Goal: Use online tool/utility: Utilize a website feature to perform a specific function

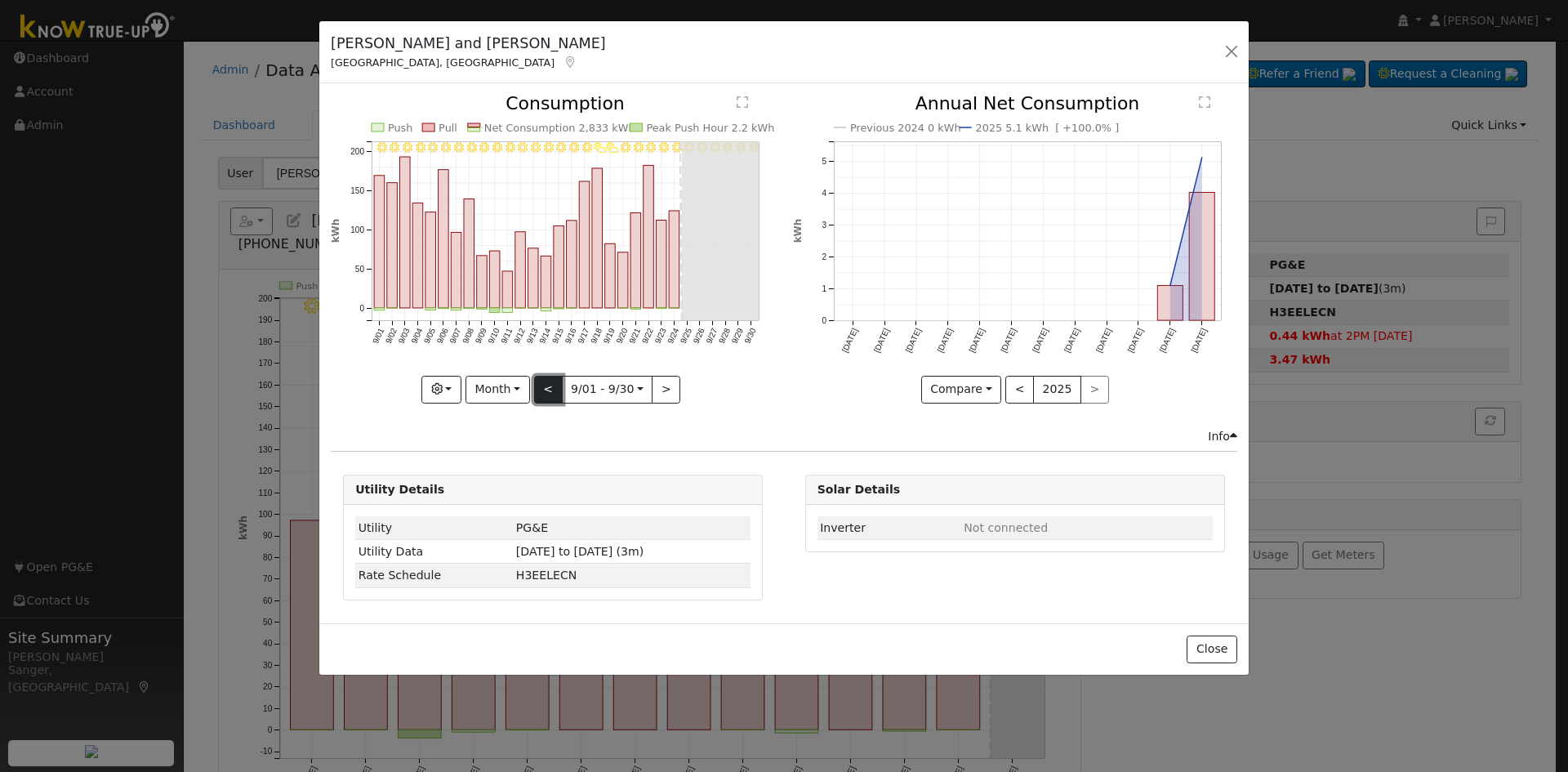
click at [554, 390] on button "<" at bounding box center [547, 390] width 28 height 28
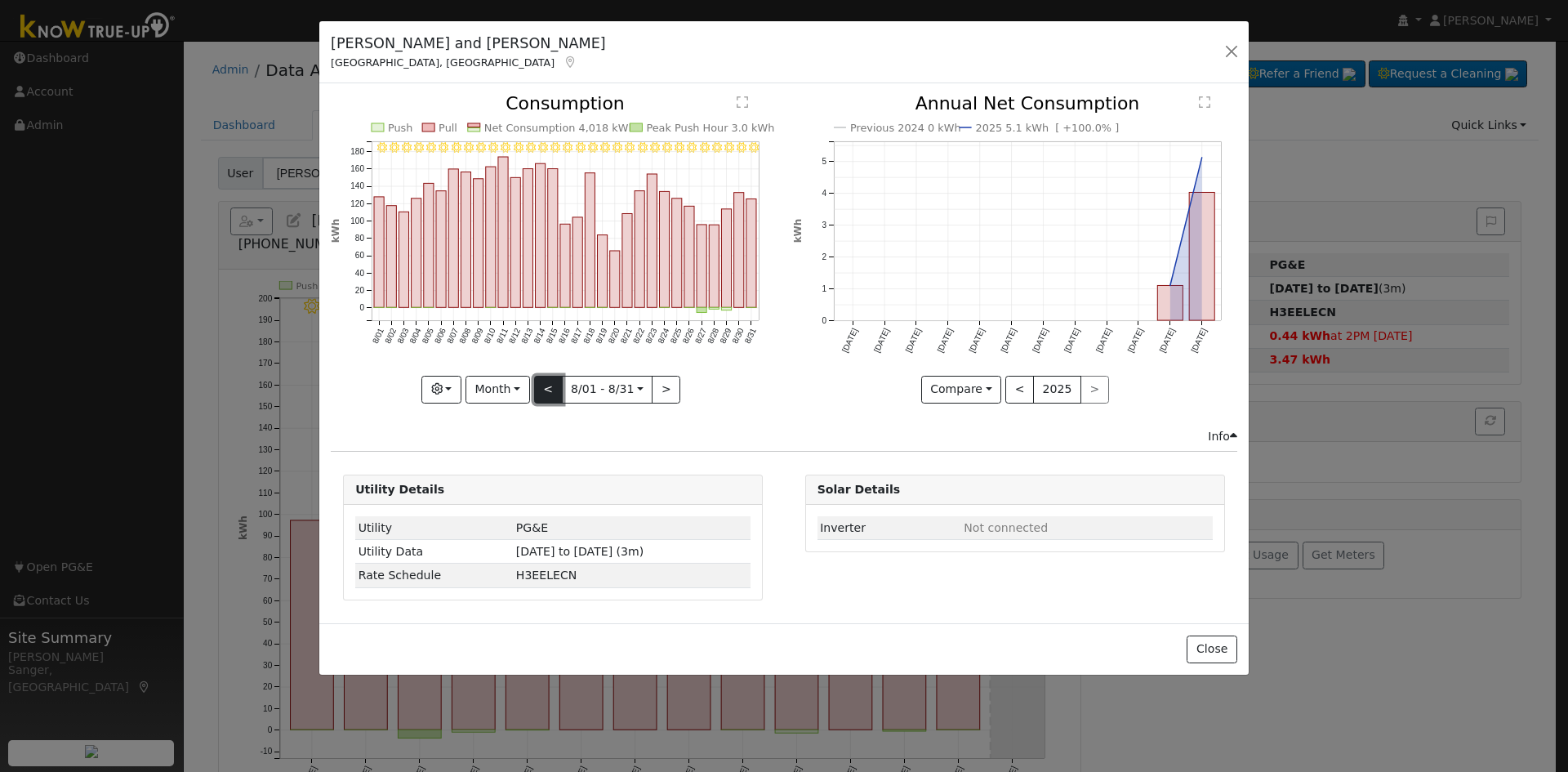
click at [539, 390] on button "<" at bounding box center [547, 390] width 28 height 28
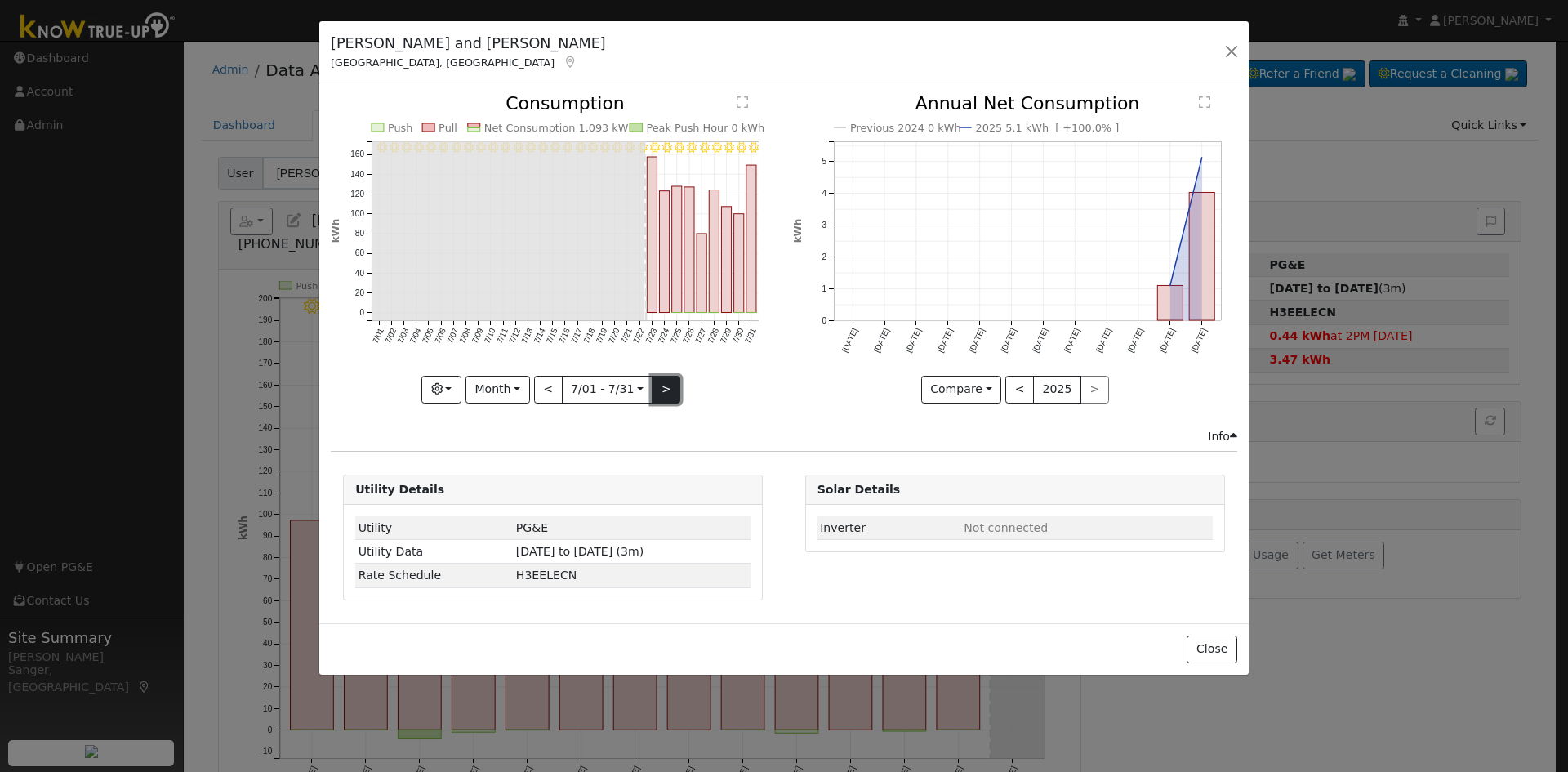
click at [668, 392] on button ">" at bounding box center [665, 390] width 28 height 28
type input "2025-08-01"
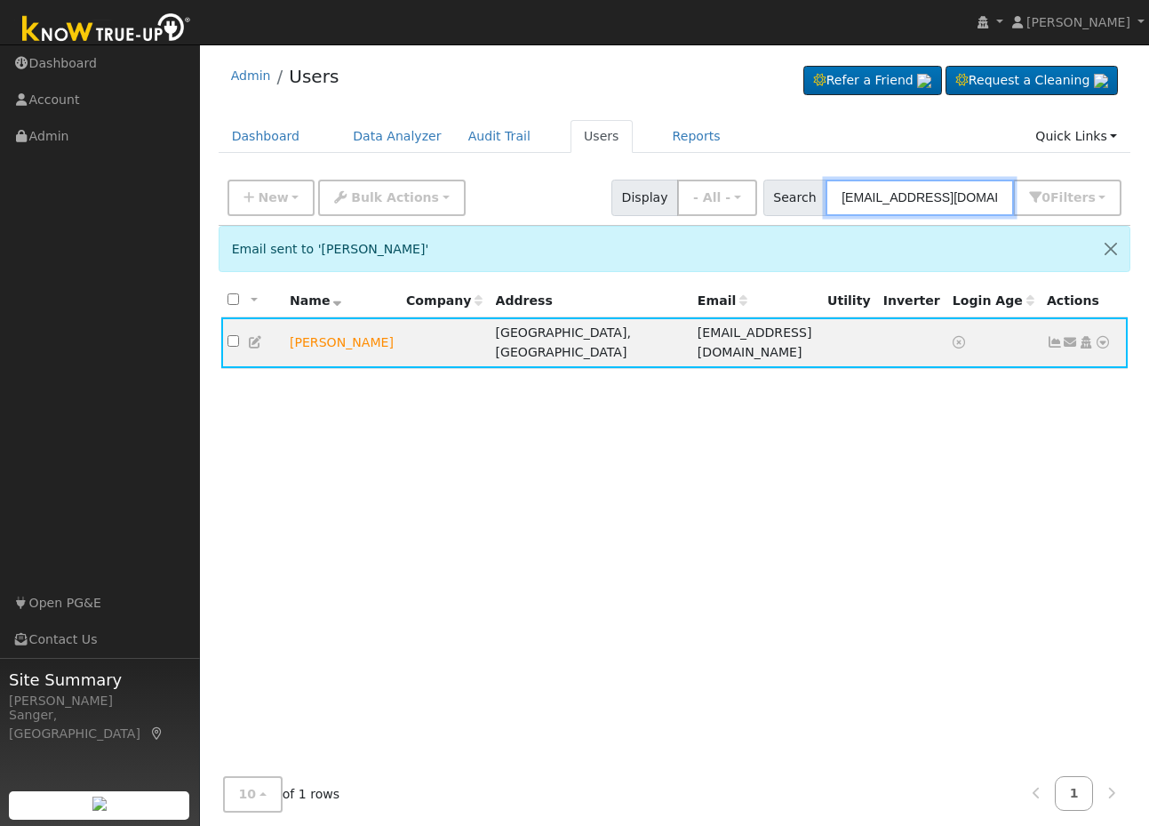
click at [999, 204] on input "grayarea03@yahoo.com" at bounding box center [920, 198] width 188 height 36
drag, startPoint x: 995, startPoint y: 198, endPoint x: 798, endPoint y: 199, distance: 197.3
click at [799, 199] on div "Search grayarea03@yahoo.com 0 Filter s My accounts Role Show - All - Show Leads…" at bounding box center [942, 198] width 359 height 36
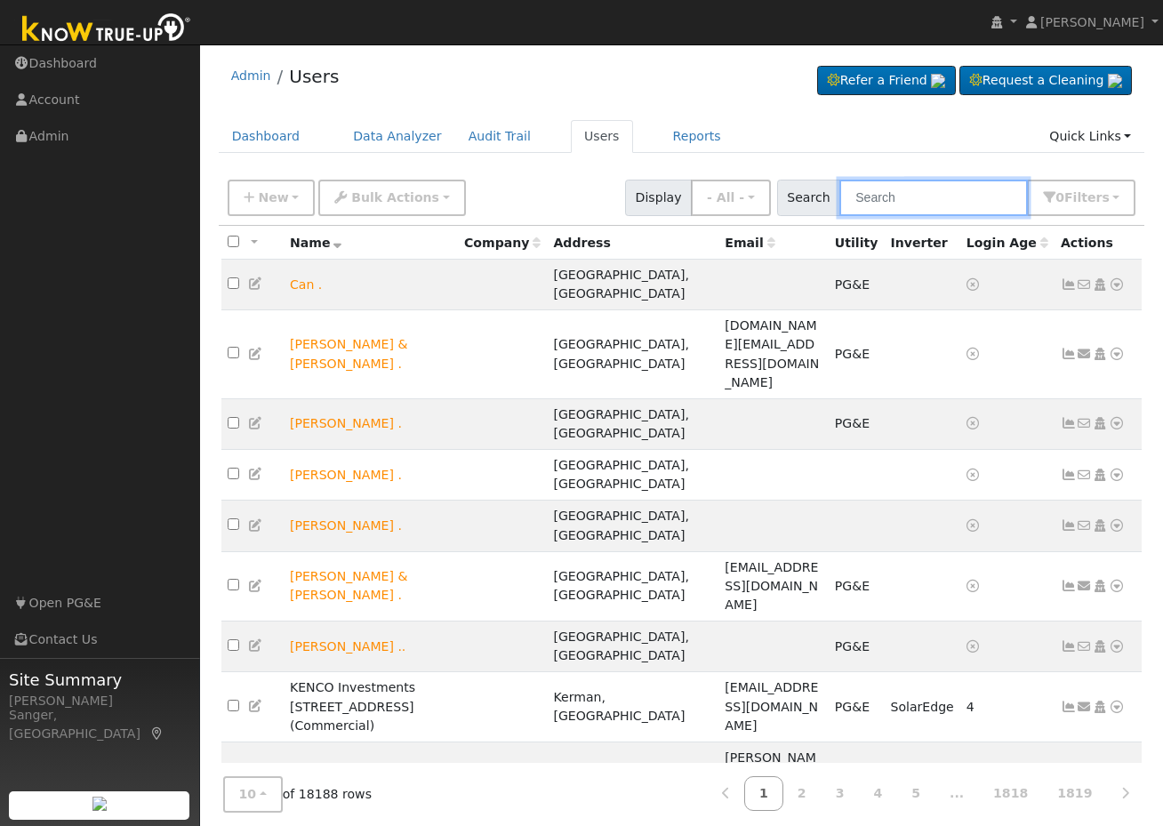
click at [933, 202] on input "text" at bounding box center [933, 198] width 188 height 36
paste input "Nicholas, Glenn & Natalie"
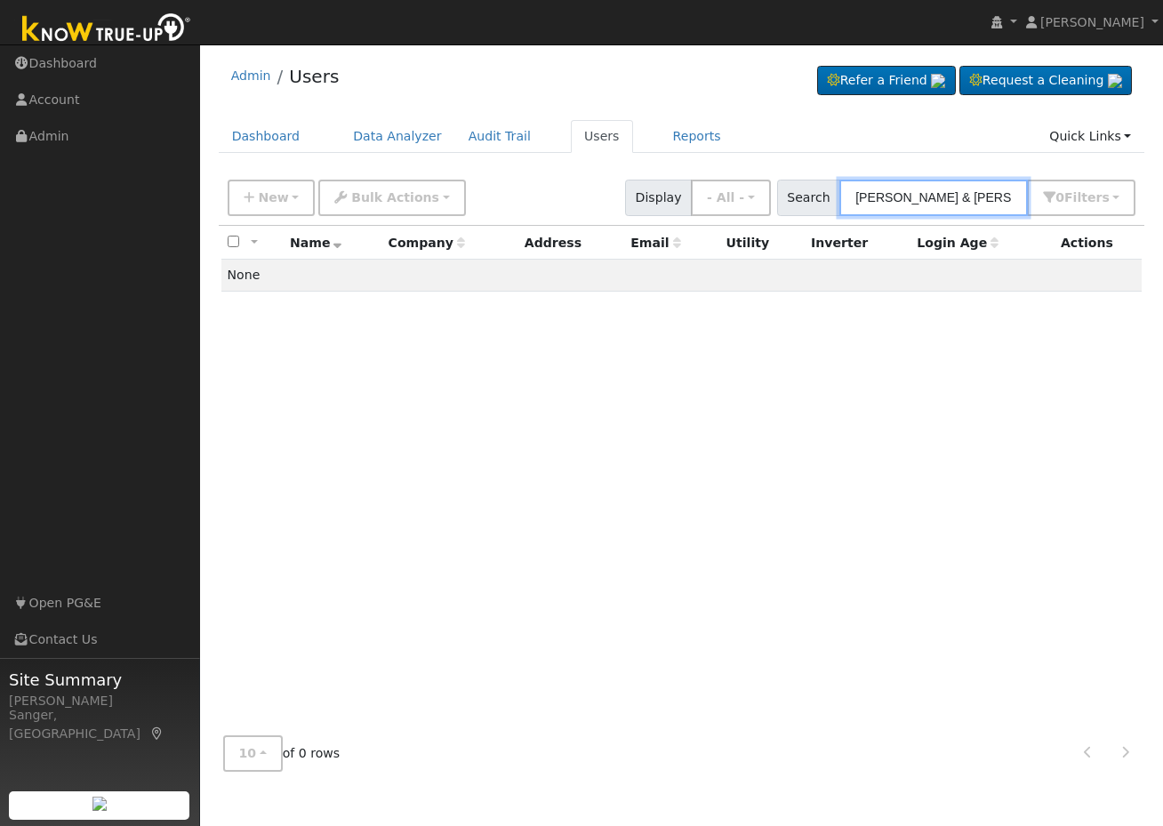
drag, startPoint x: 1019, startPoint y: 197, endPoint x: 911, endPoint y: 200, distance: 108.5
click at [911, 200] on input "Nicholas, Glenn & Natalie" at bounding box center [933, 198] width 188 height 36
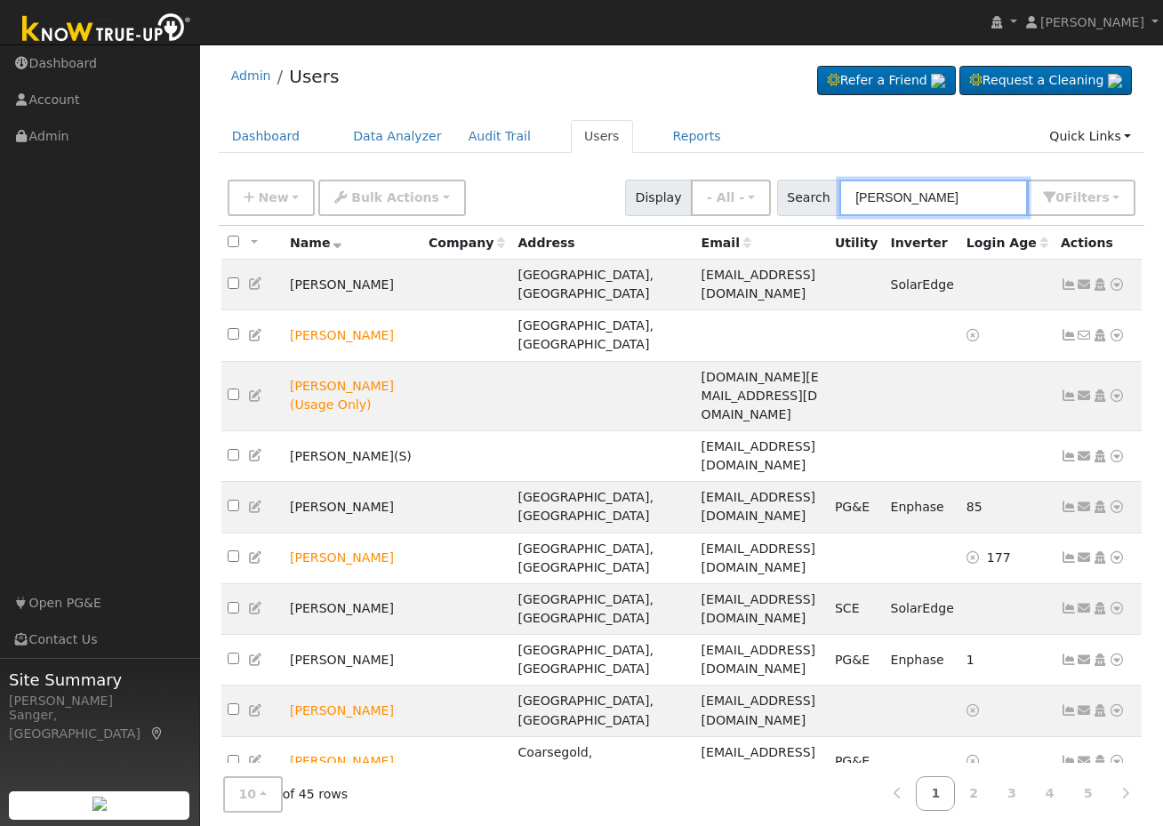
drag, startPoint x: 867, startPoint y: 193, endPoint x: 868, endPoint y: 208, distance: 15.2
click at [867, 194] on input "Nicholas" at bounding box center [933, 198] width 188 height 36
type input "glenn Nicholas"
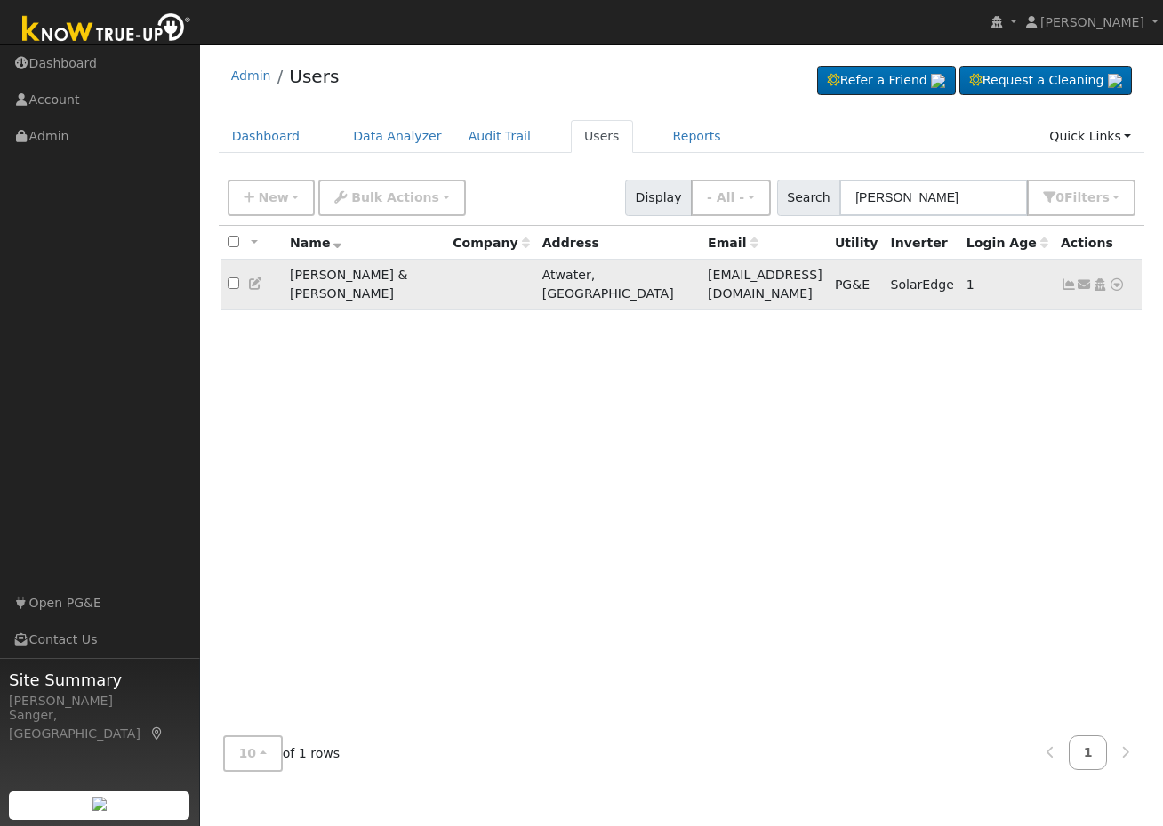
click at [1116, 278] on icon at bounding box center [1116, 284] width 16 height 12
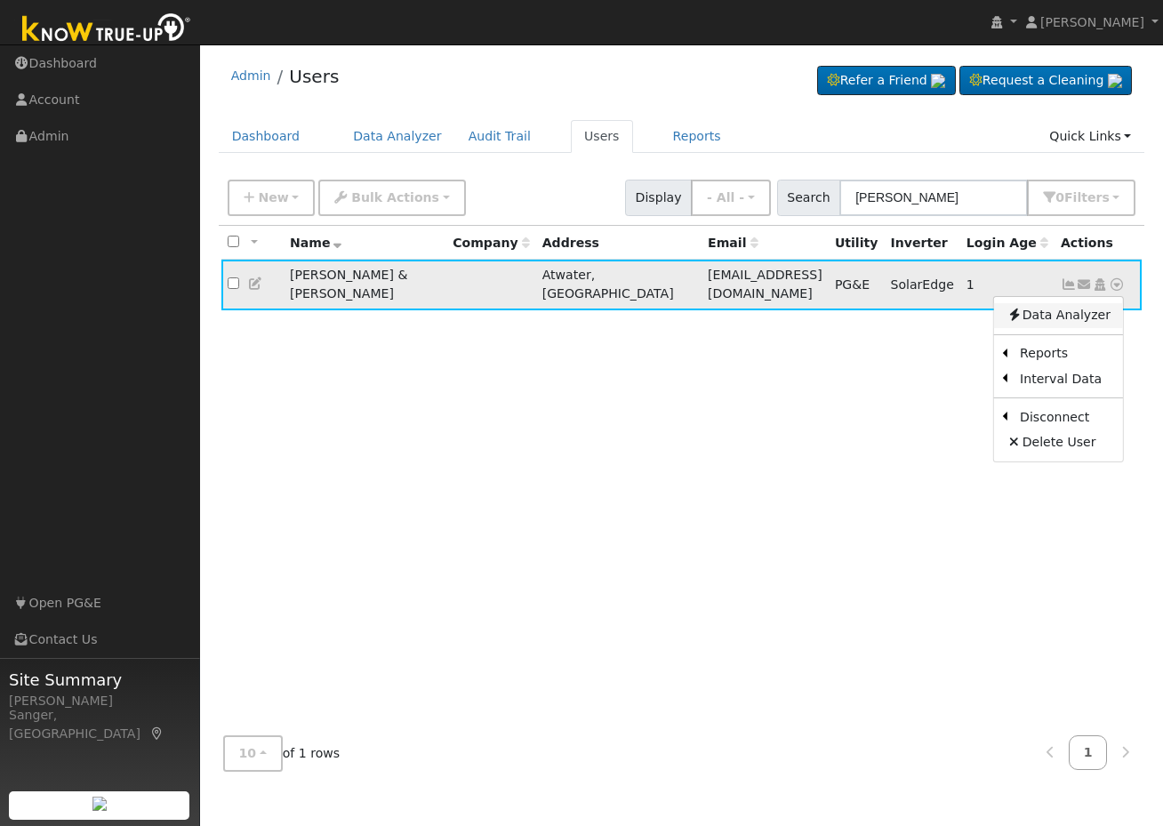
click at [1085, 313] on link "Data Analyzer" at bounding box center [1058, 315] width 129 height 25
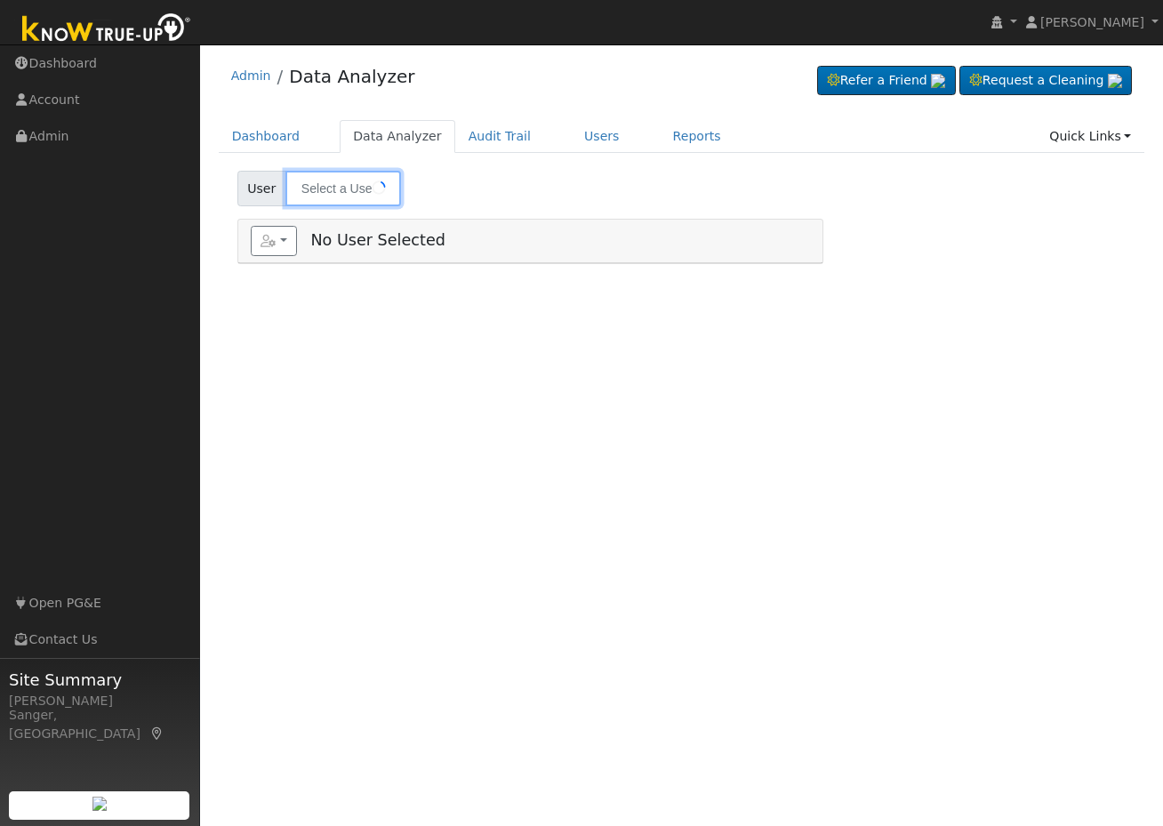
type input "[PERSON_NAME] & [PERSON_NAME]"
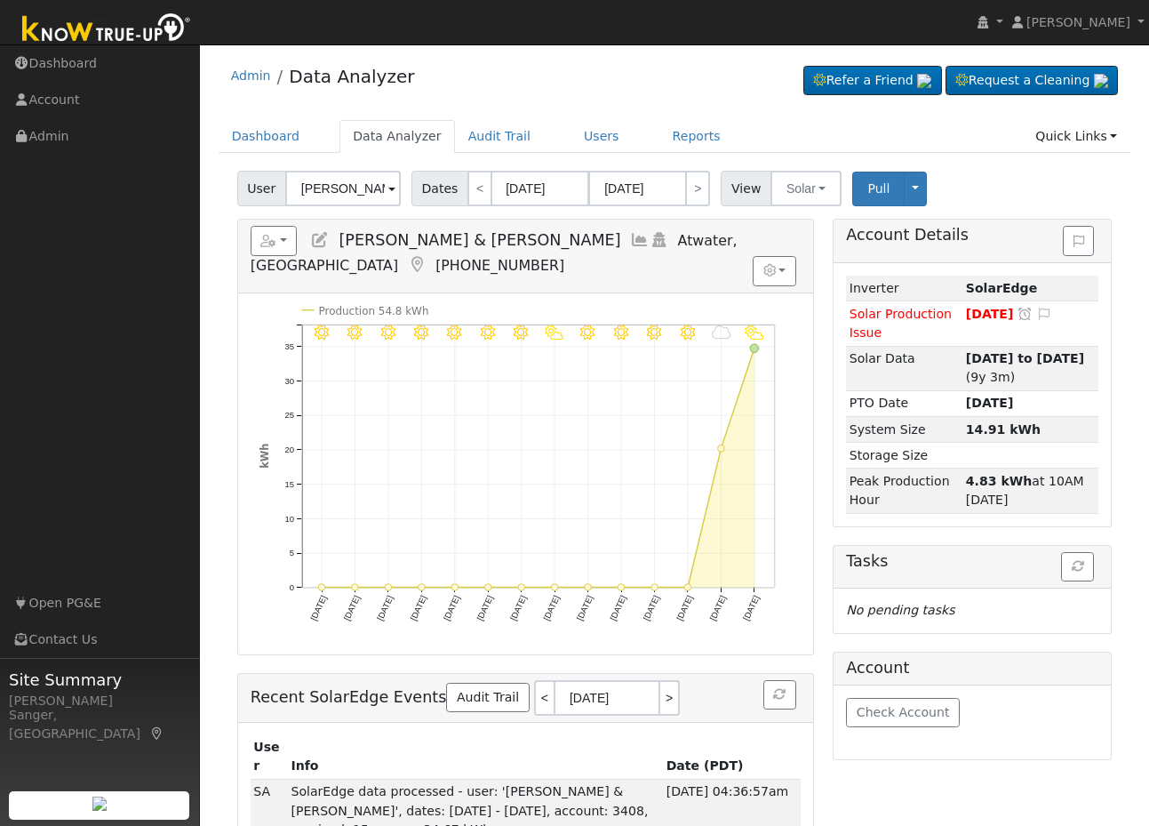
click at [630, 237] on icon at bounding box center [640, 240] width 20 height 16
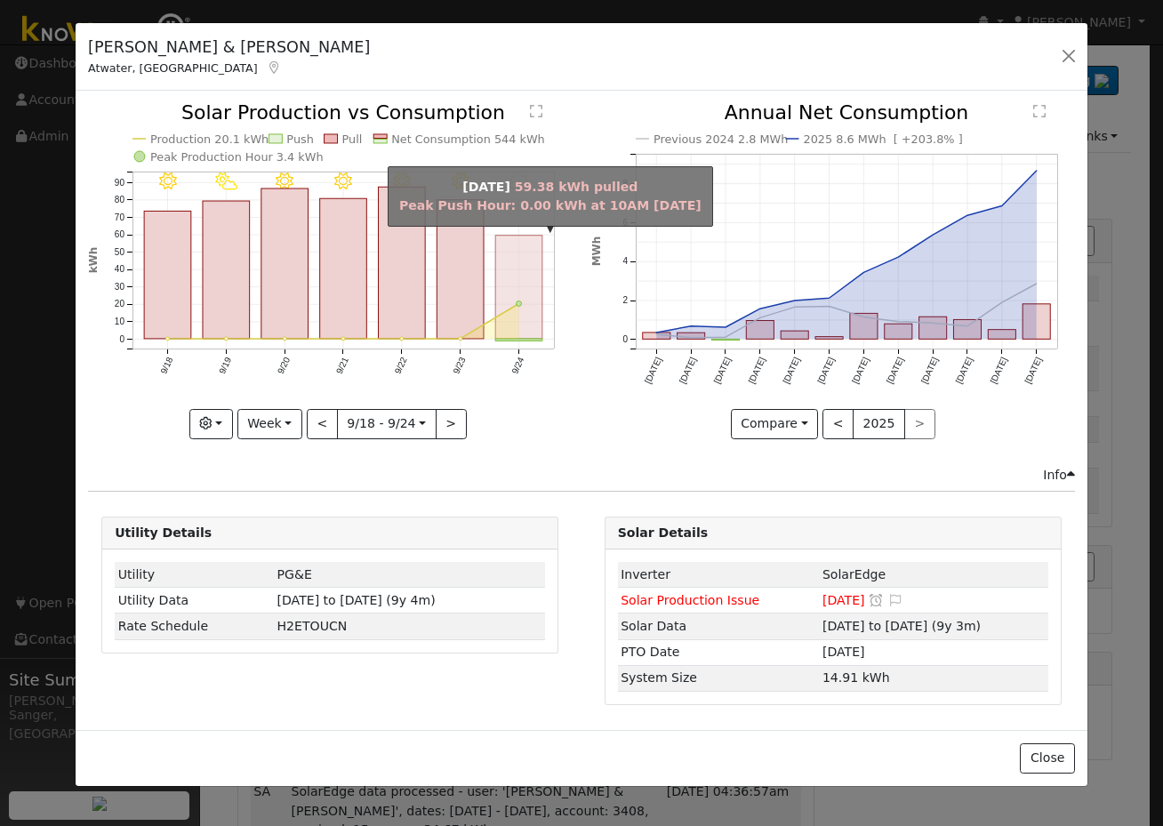
click at [524, 275] on rect "onclick=""" at bounding box center [519, 287] width 47 height 103
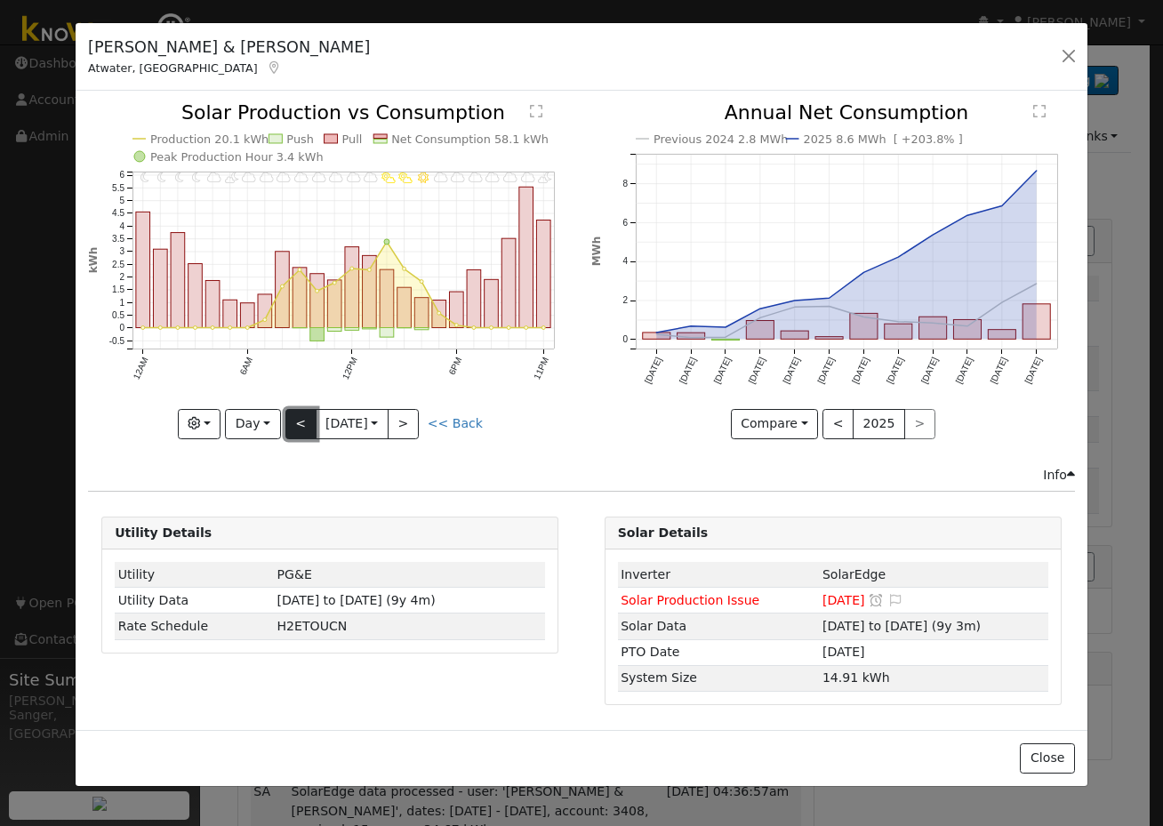
click at [292, 423] on button "<" at bounding box center [300, 424] width 31 height 30
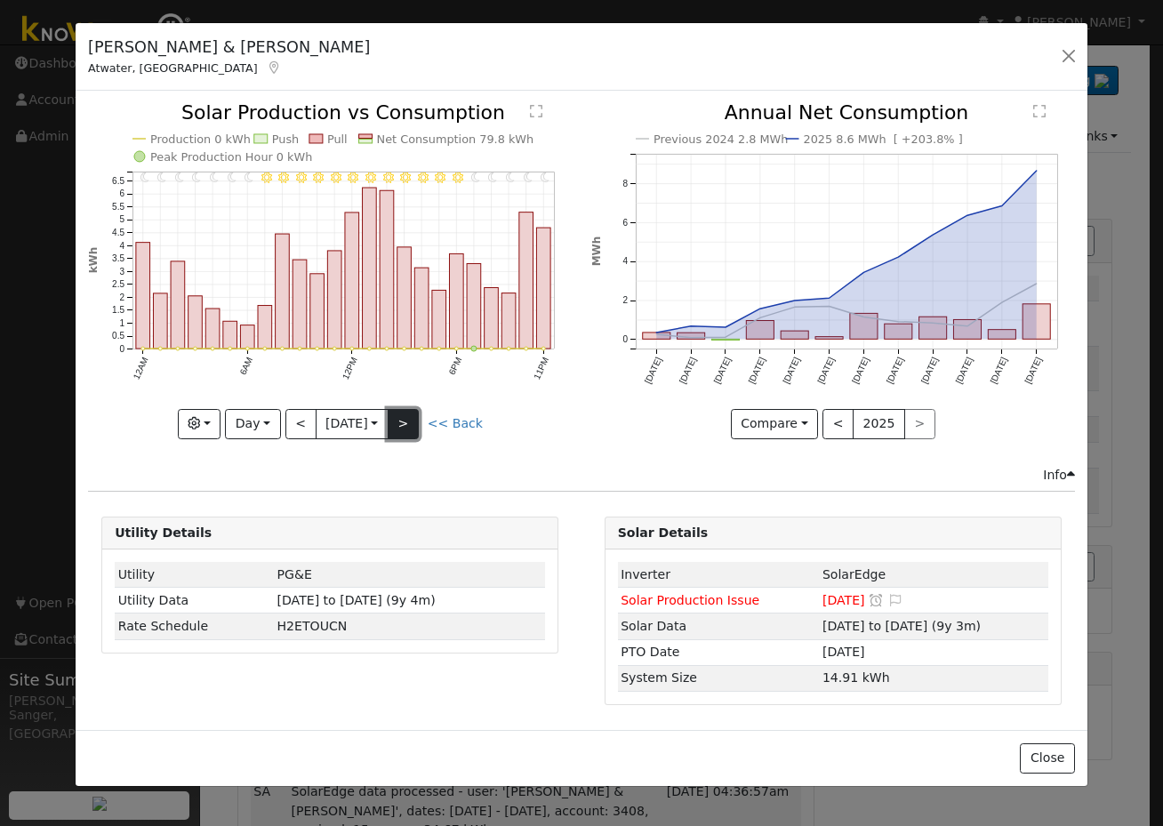
click at [406, 418] on button ">" at bounding box center [403, 424] width 31 height 30
type input "[DATE]"
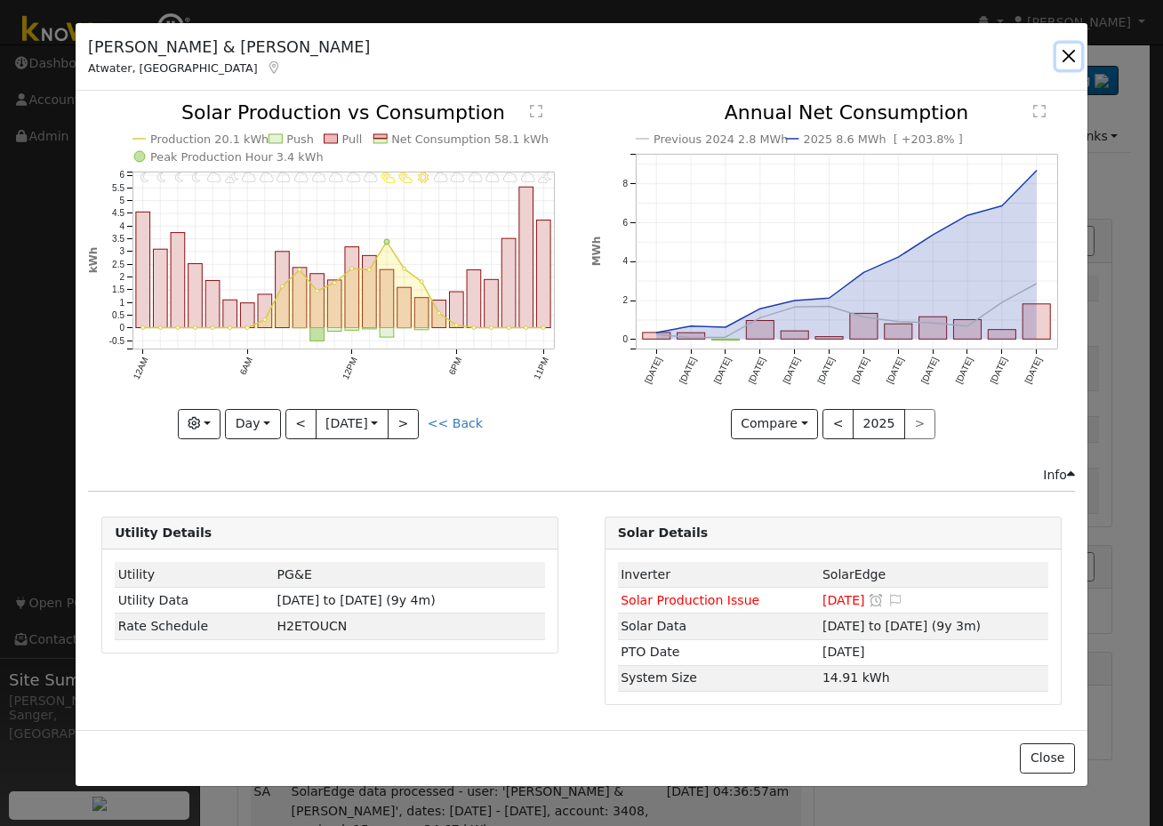
click at [1066, 56] on button "button" at bounding box center [1068, 56] width 25 height 25
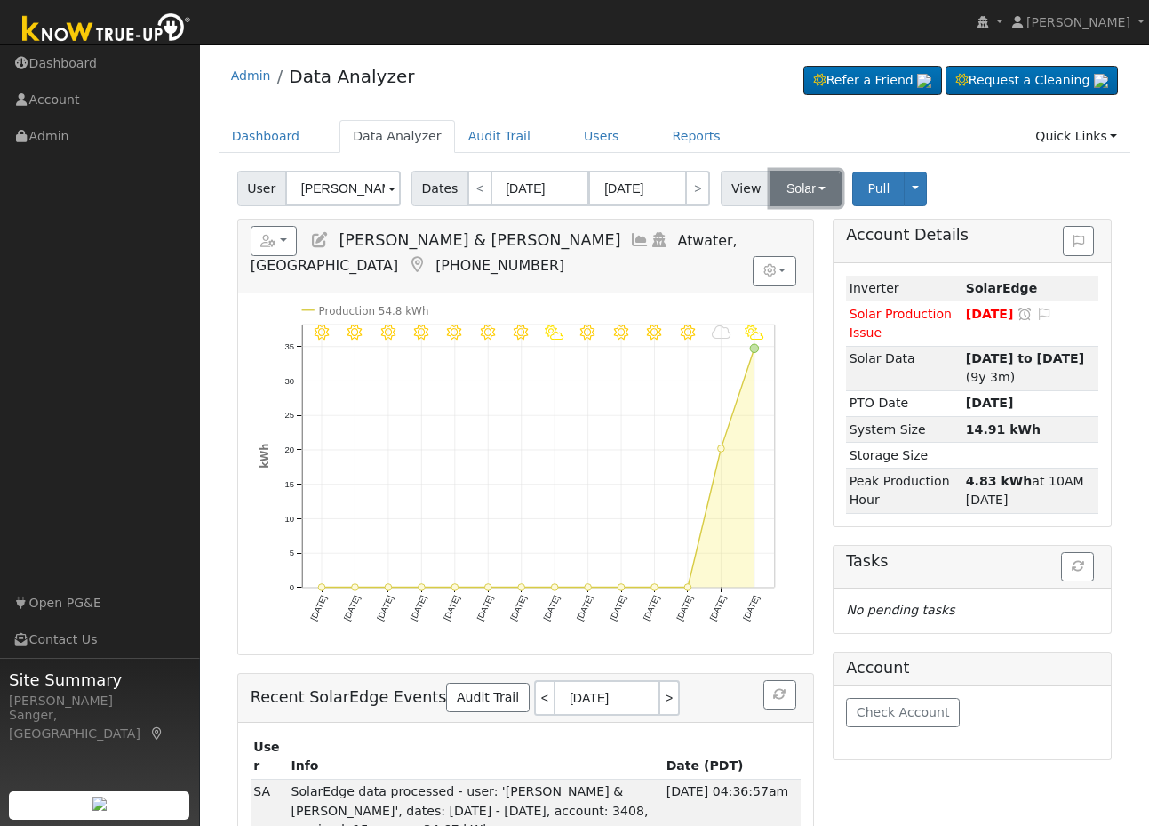
click at [772, 184] on button "Solar" at bounding box center [806, 189] width 71 height 36
click at [776, 228] on link "Utility" at bounding box center [830, 227] width 124 height 25
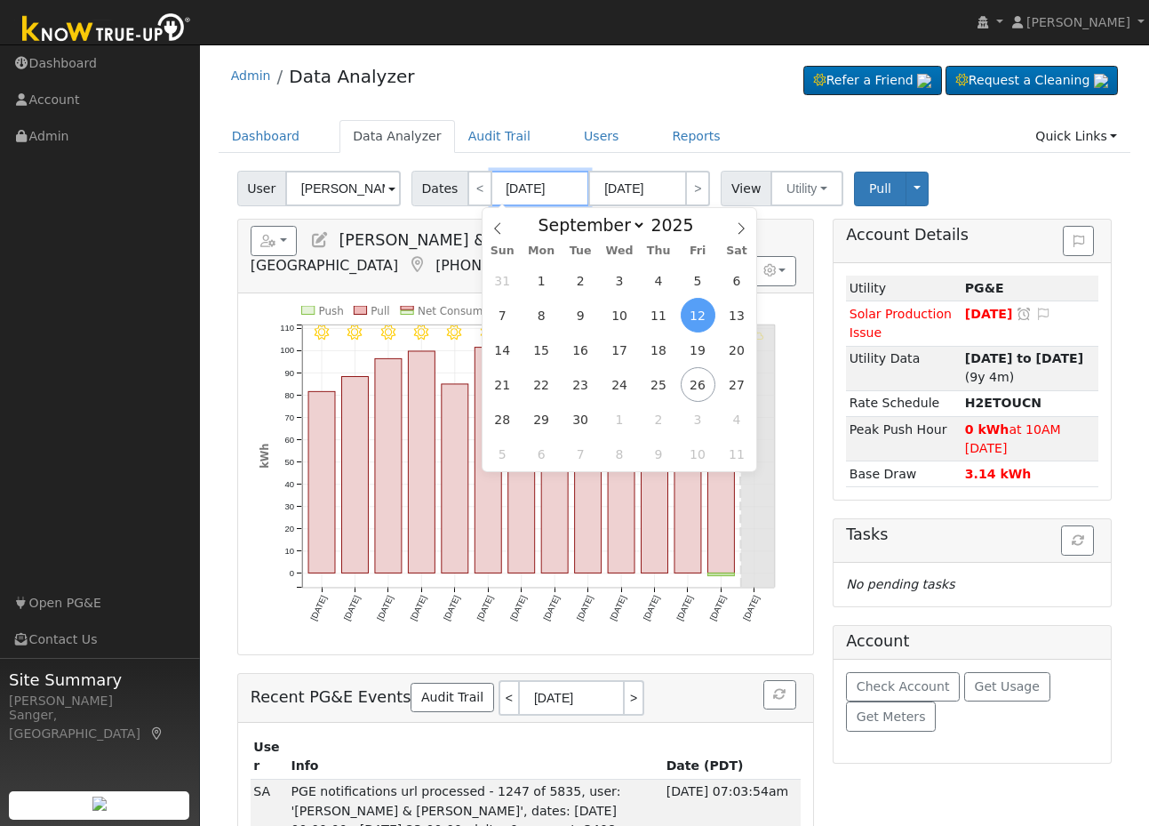
click at [546, 194] on input "[DATE]" at bounding box center [541, 189] width 98 height 36
click at [667, 386] on span "25" at bounding box center [659, 384] width 35 height 35
type input "[DATE]"
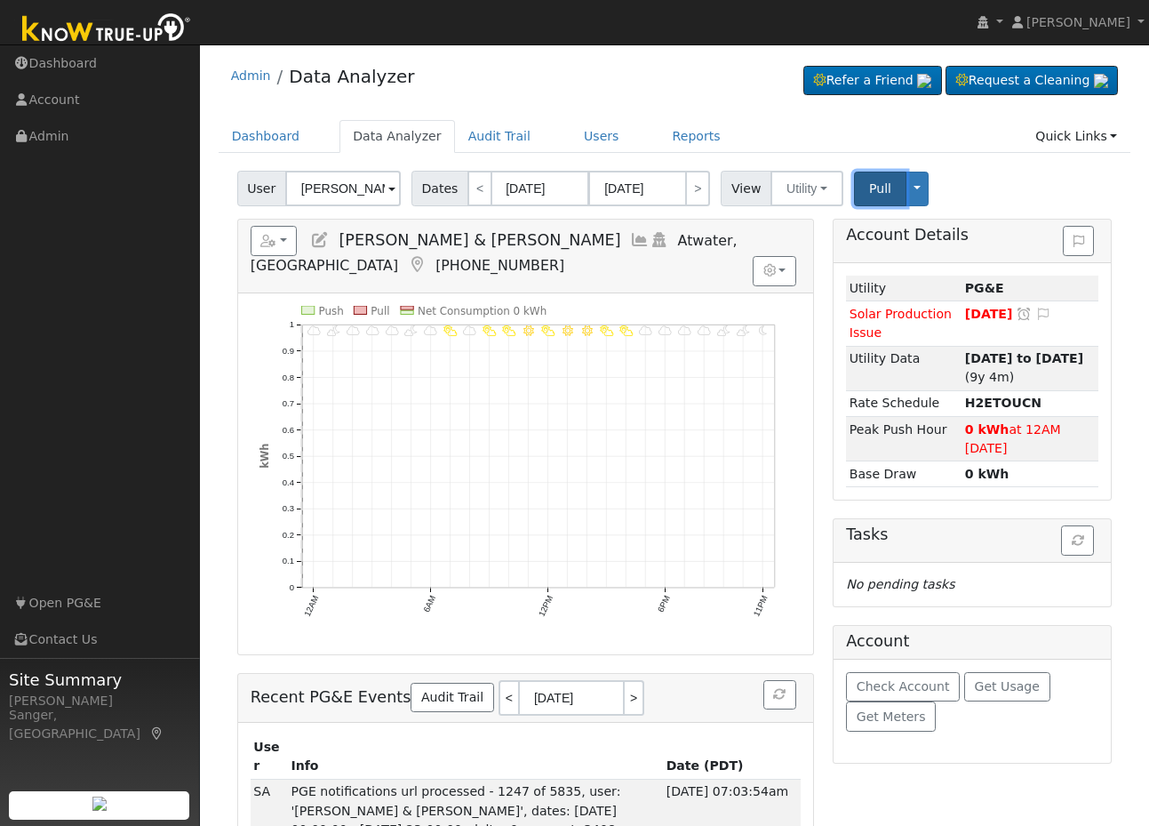
click at [869, 196] on span "Pull" at bounding box center [880, 188] width 22 height 14
